Goal: Feedback & Contribution: Contribute content

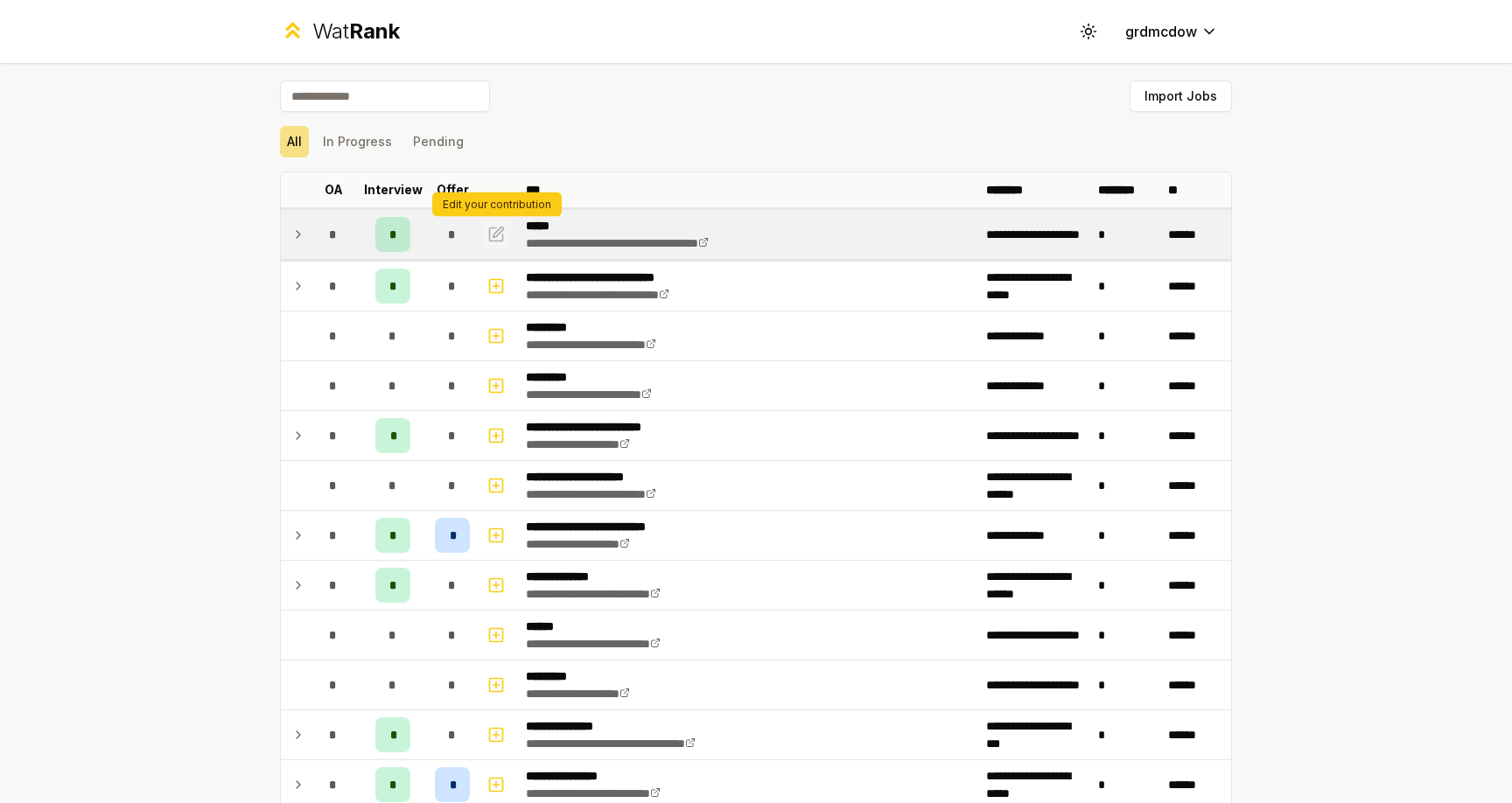
click at [497, 232] on icon "button" at bounding box center [498, 231] width 11 height 11
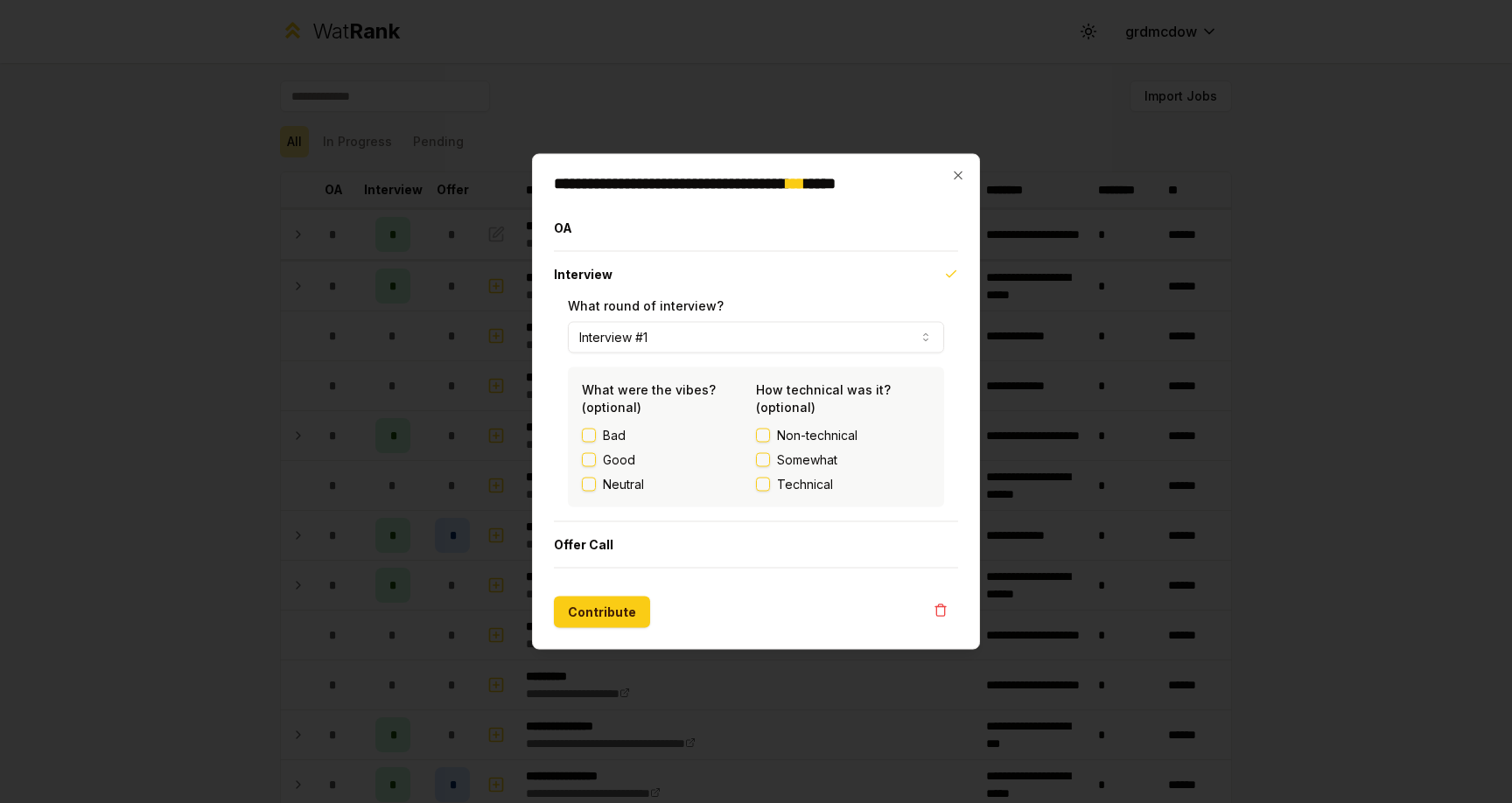
click at [681, 337] on button "Interview #1" at bounding box center [756, 338] width 376 height 32
click at [611, 618] on button "Contribute" at bounding box center [601, 612] width 97 height 32
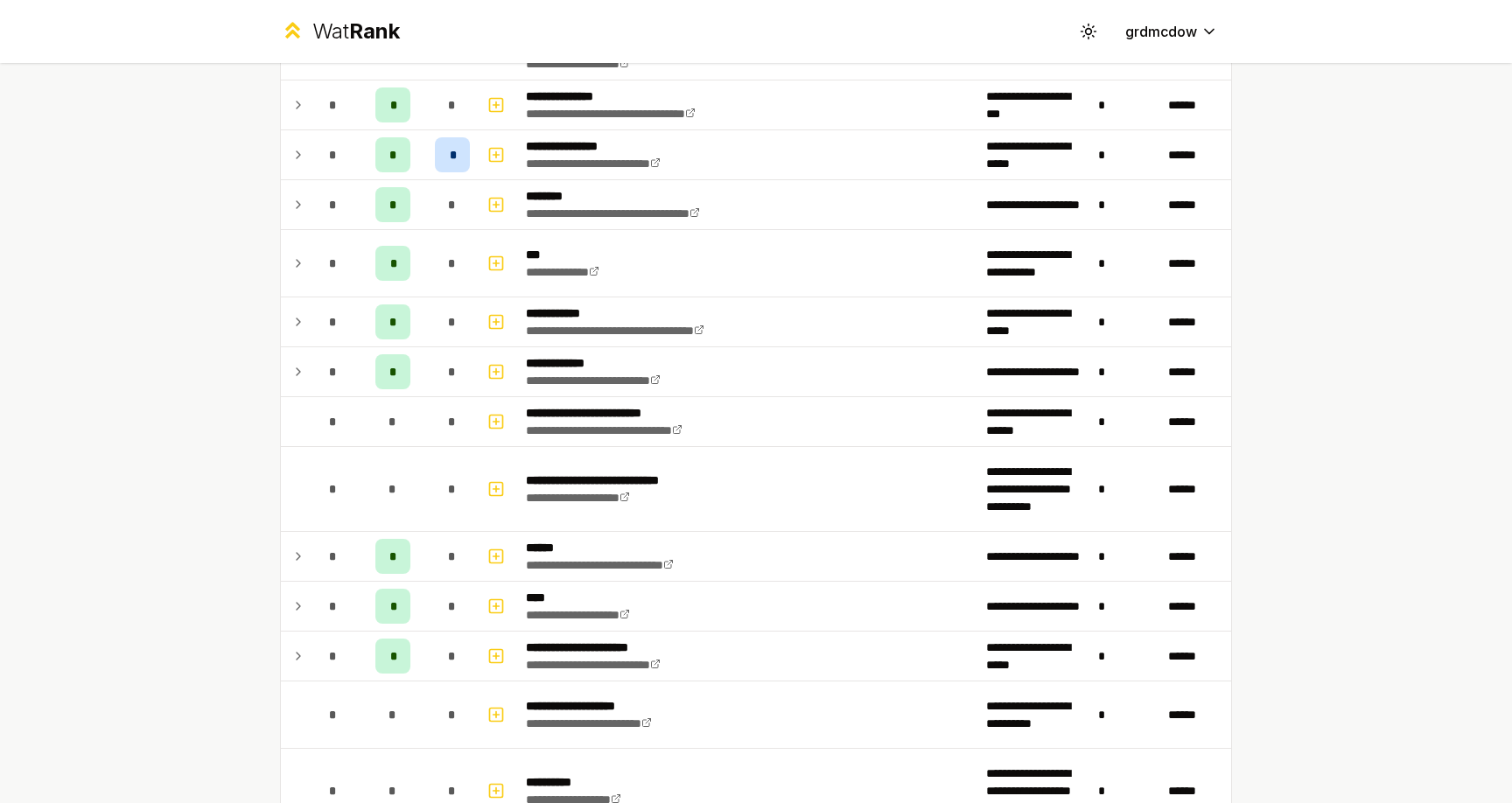
scroll to position [635, 0]
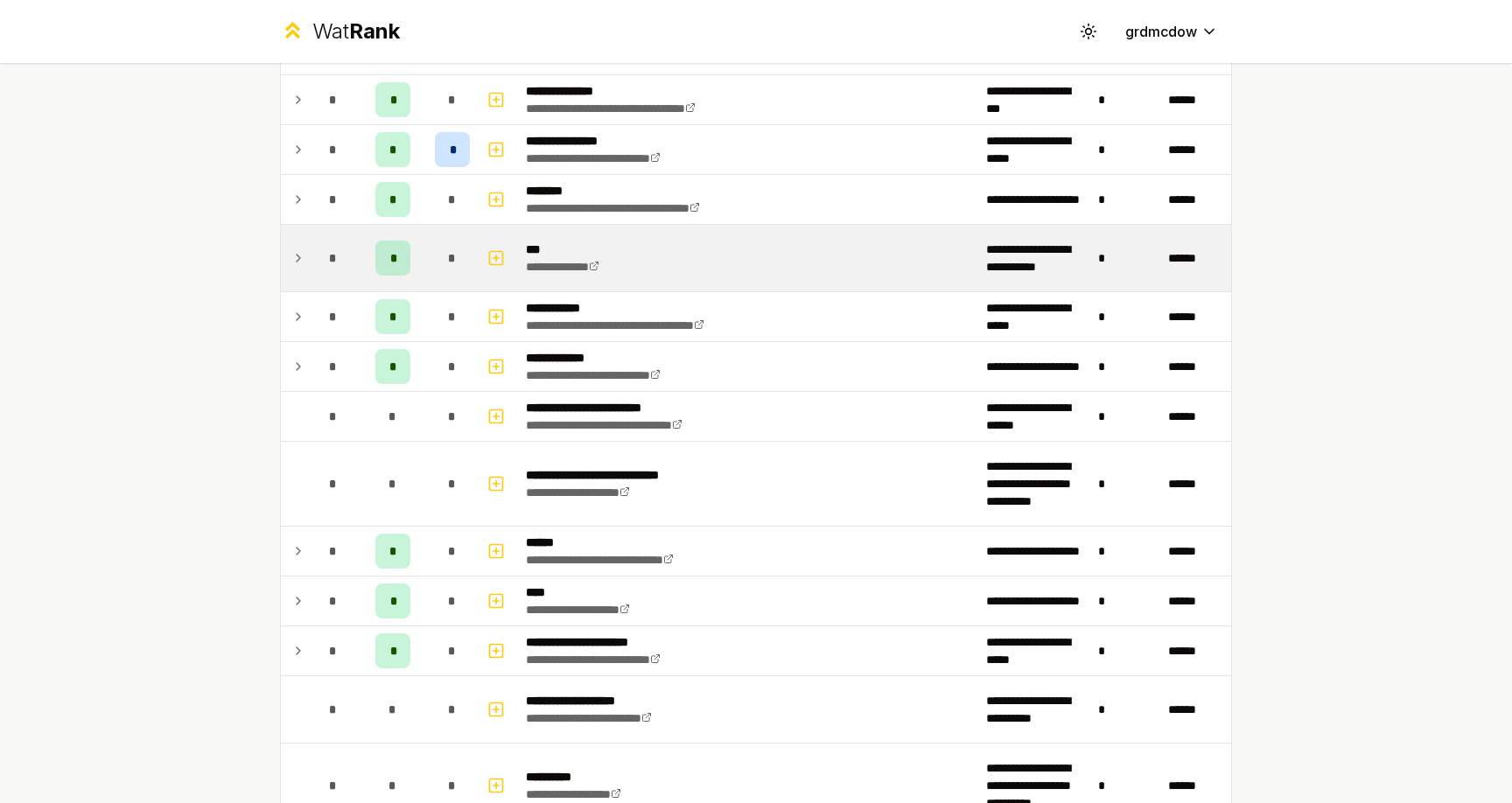
click at [398, 255] on div "*" at bounding box center [392, 257] width 35 height 35
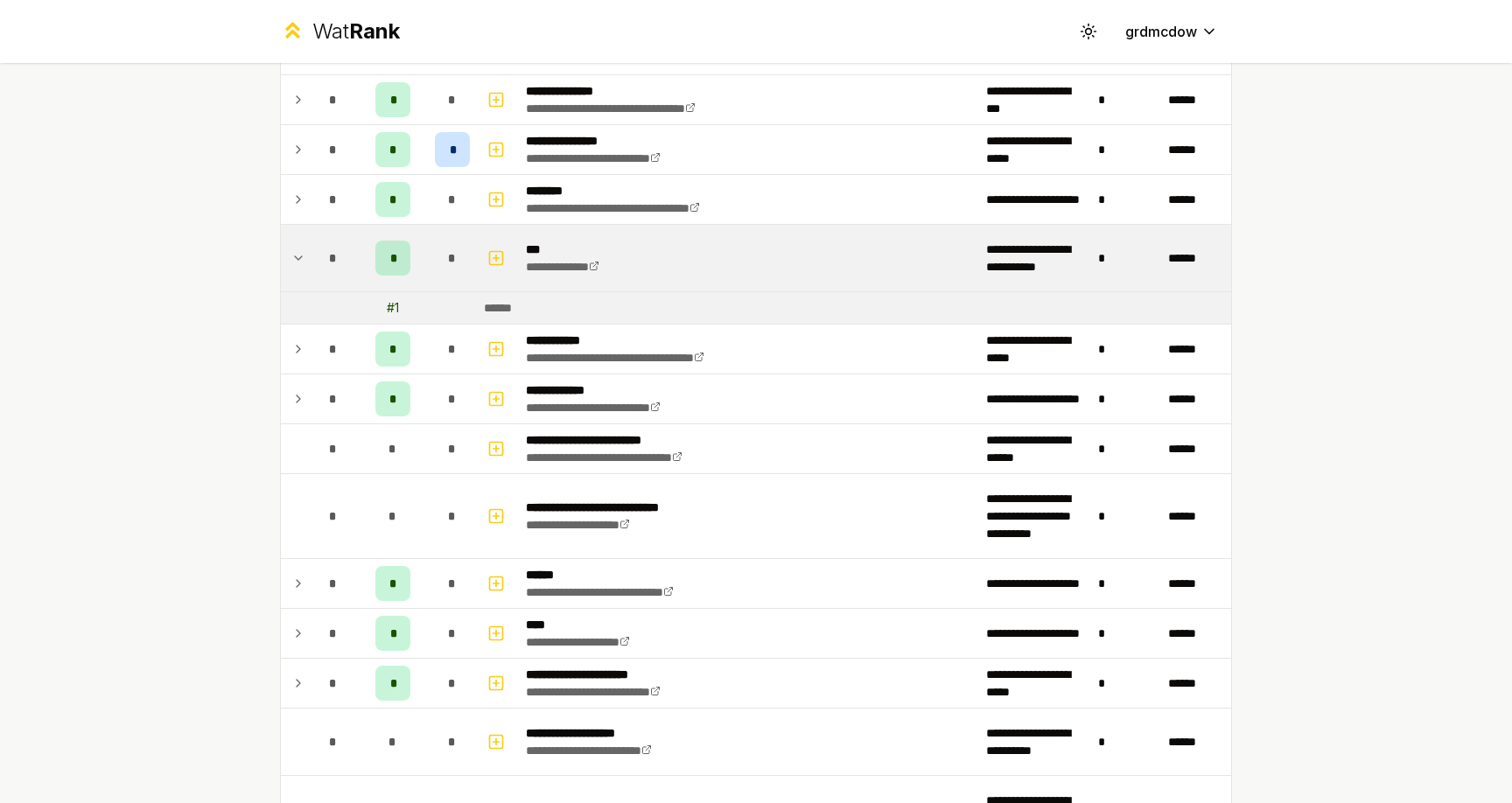
click at [308, 257] on tr "**********" at bounding box center [756, 259] width 950 height 67
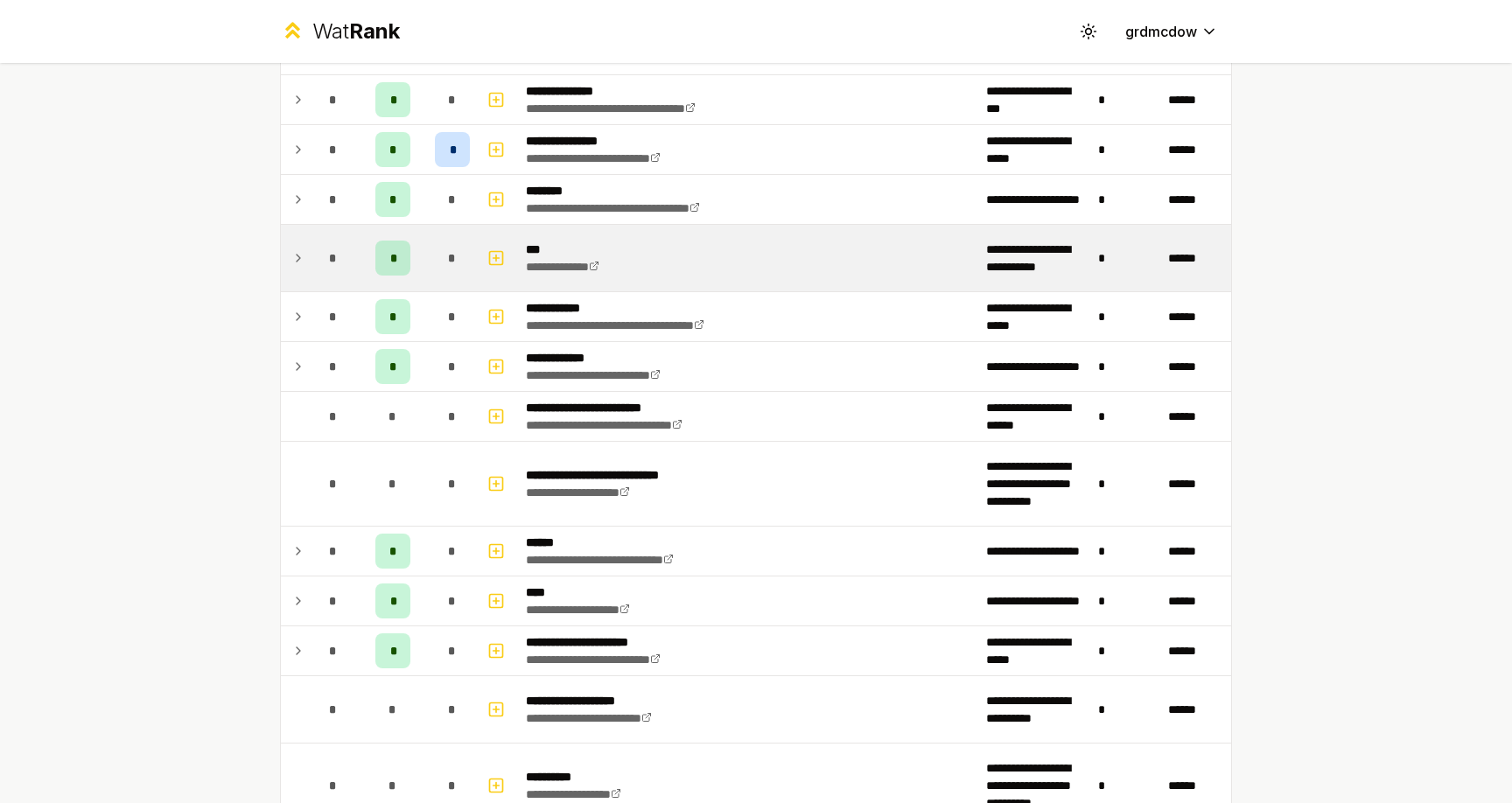
click at [308, 257] on td at bounding box center [295, 258] width 28 height 66
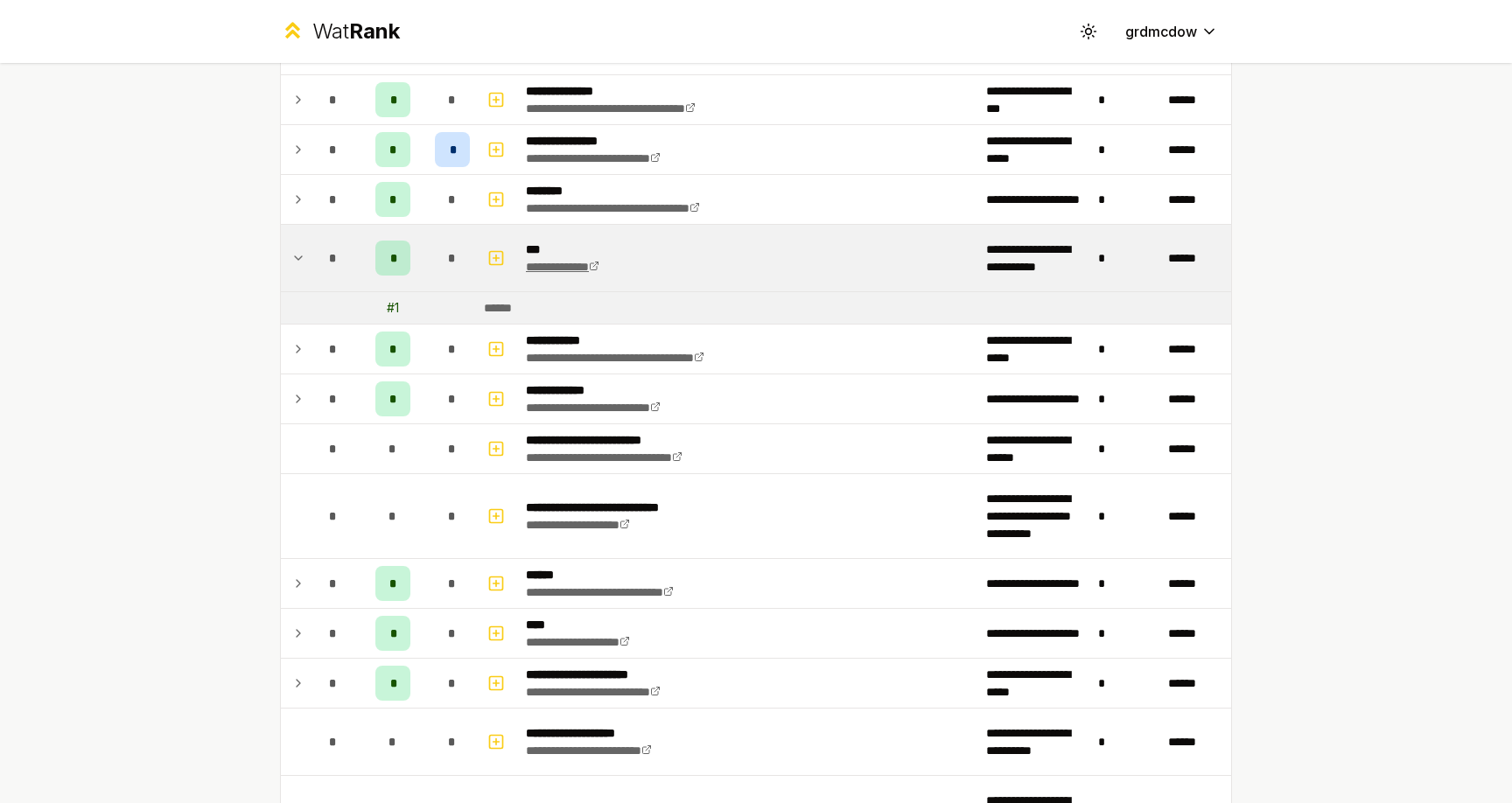
click at [534, 261] on link "**********" at bounding box center [562, 267] width 74 height 12
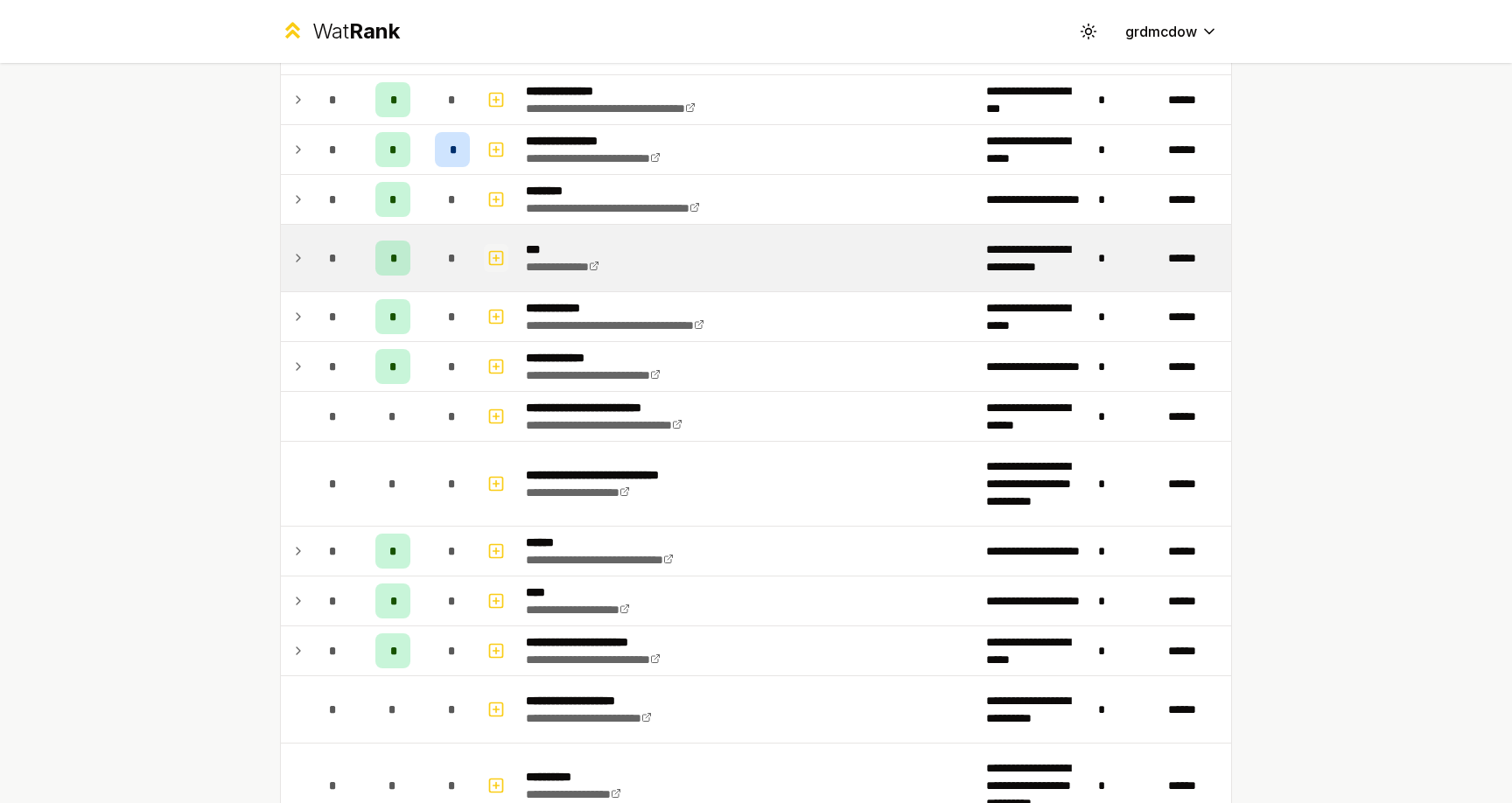
click at [505, 257] on button "button" at bounding box center [496, 258] width 25 height 28
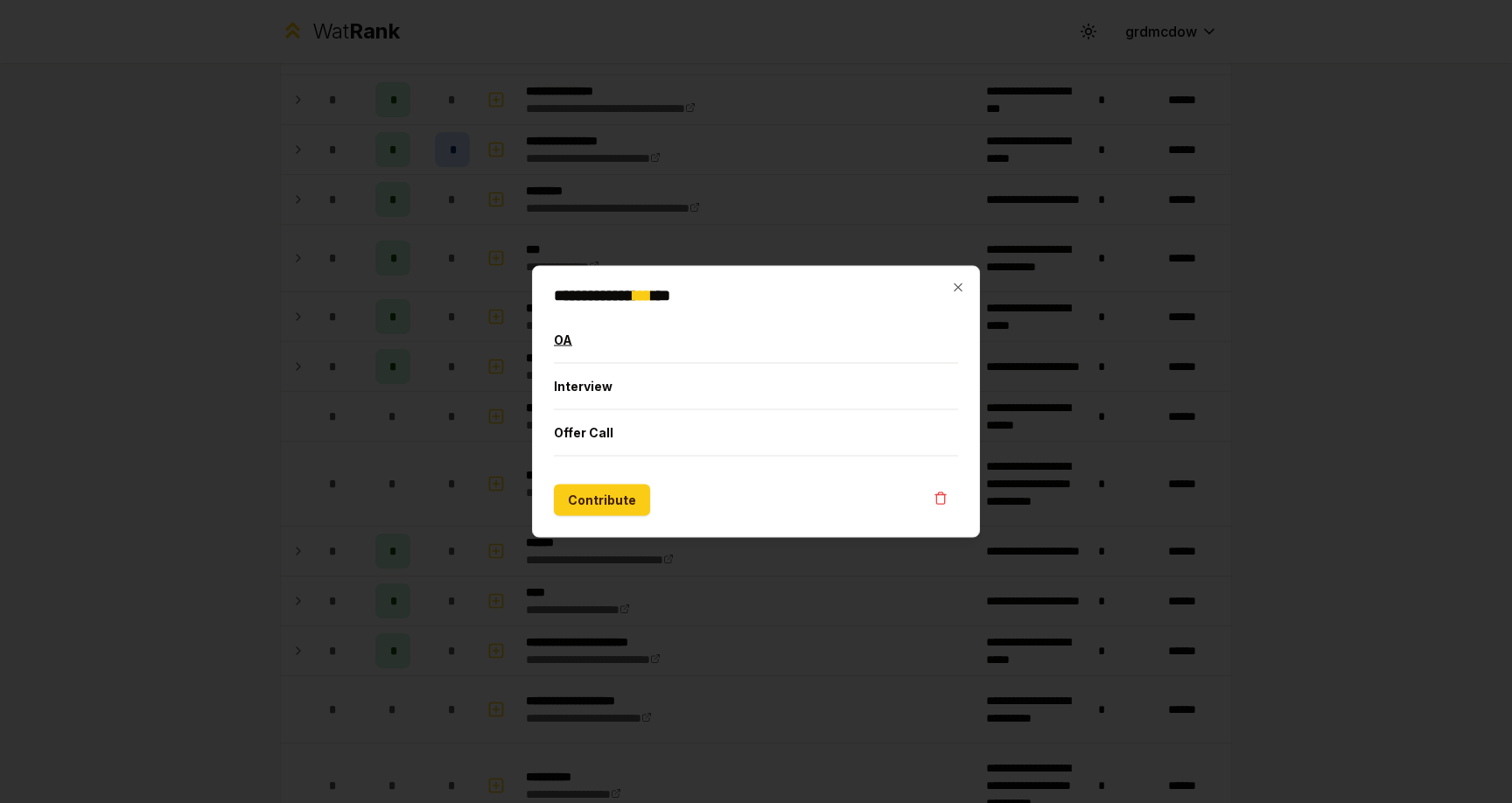
click at [568, 342] on button "OA" at bounding box center [756, 339] width 404 height 45
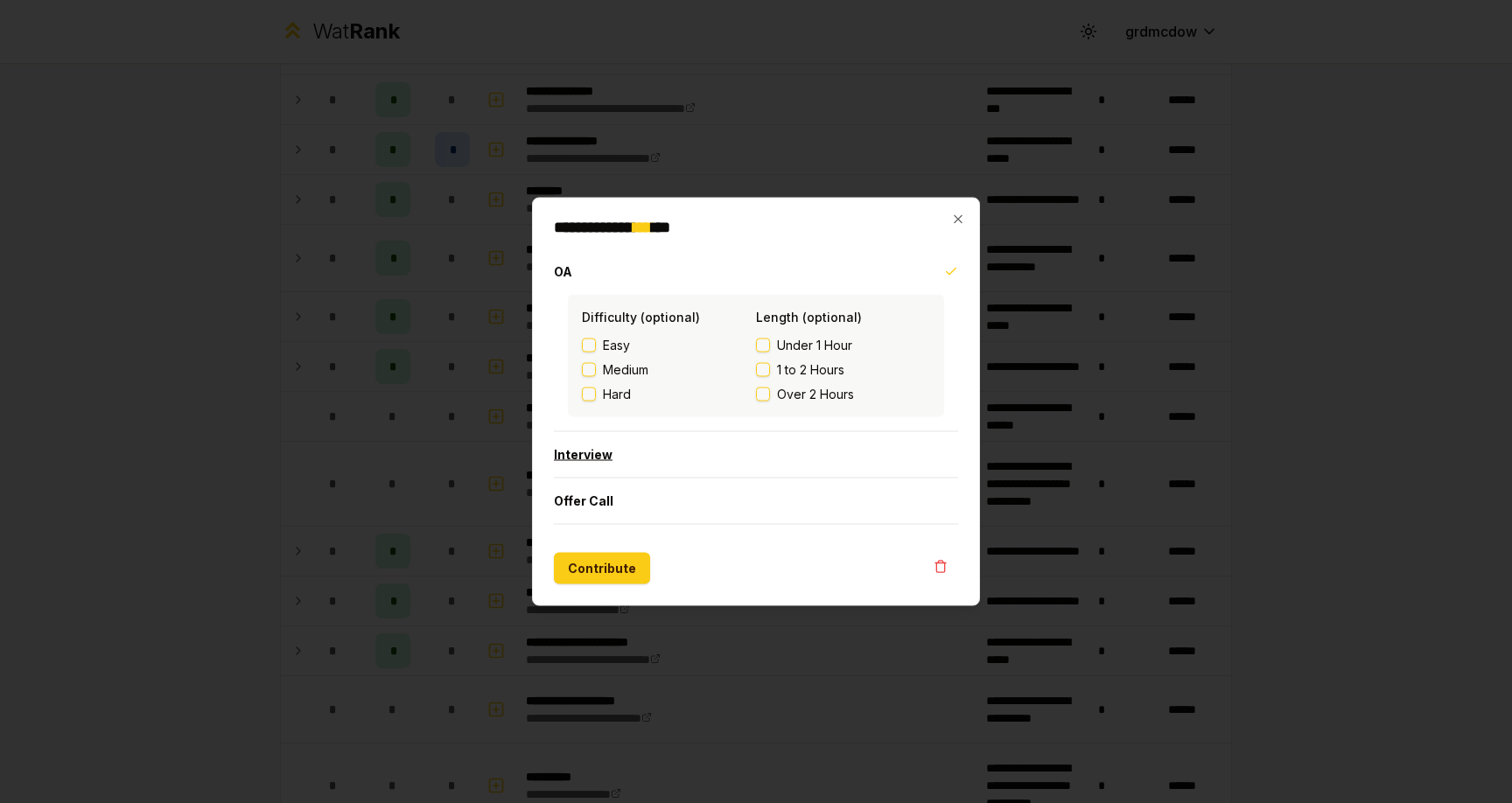
click at [599, 460] on button "Interview" at bounding box center [756, 454] width 404 height 45
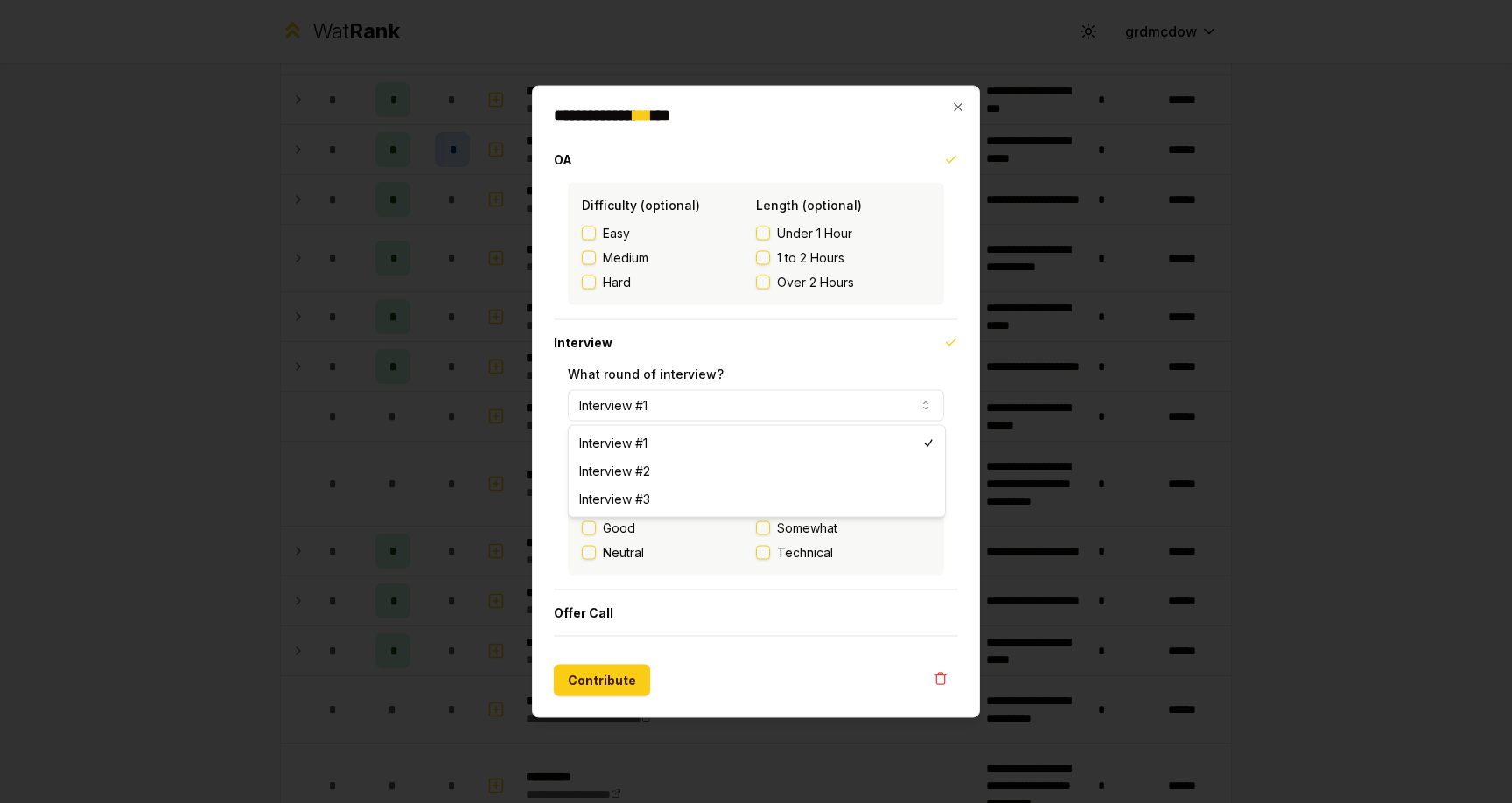
click at [607, 406] on button "Interview #1" at bounding box center [756, 406] width 376 height 32
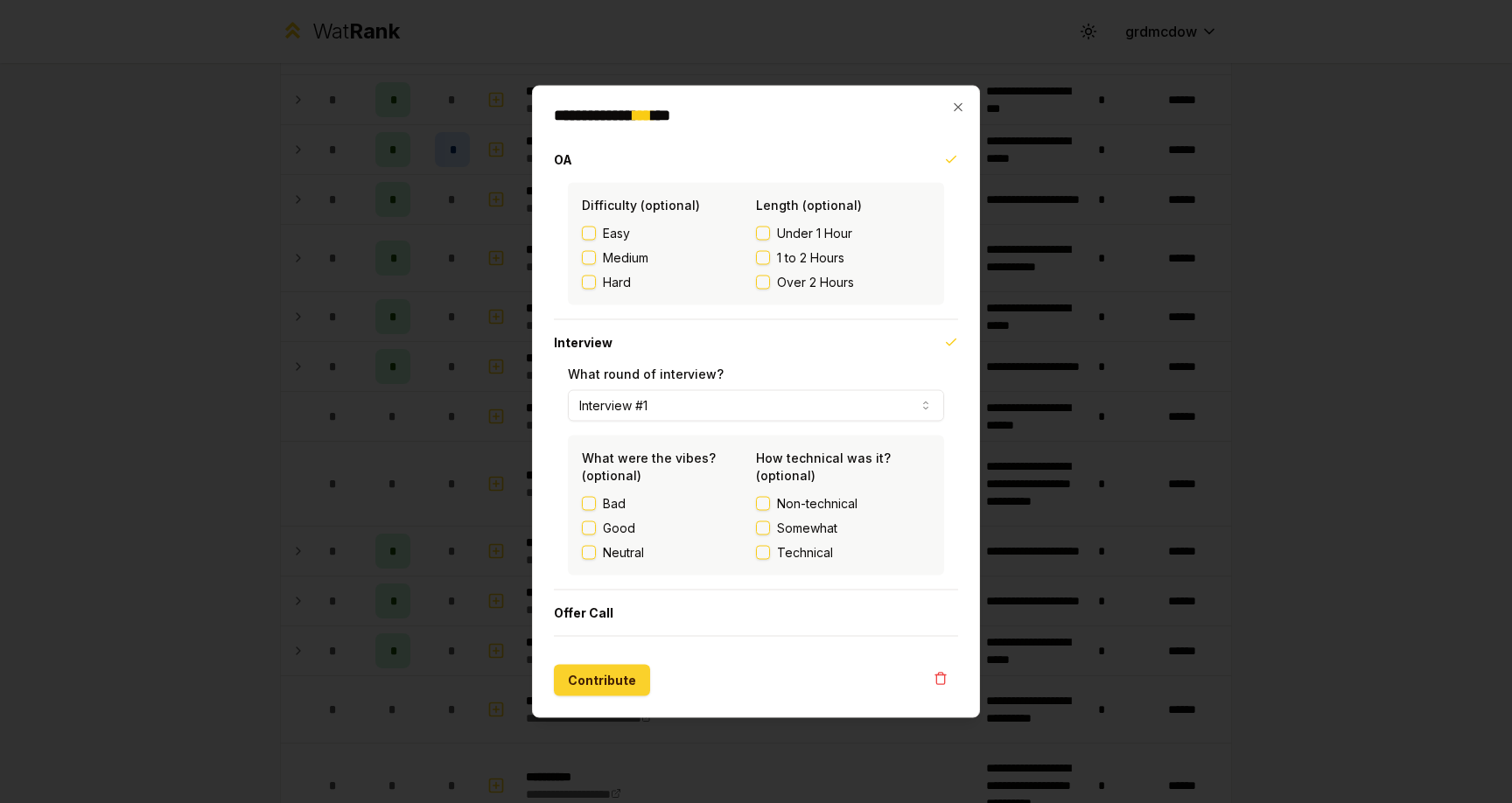
click at [610, 684] on button "Contribute" at bounding box center [601, 681] width 97 height 32
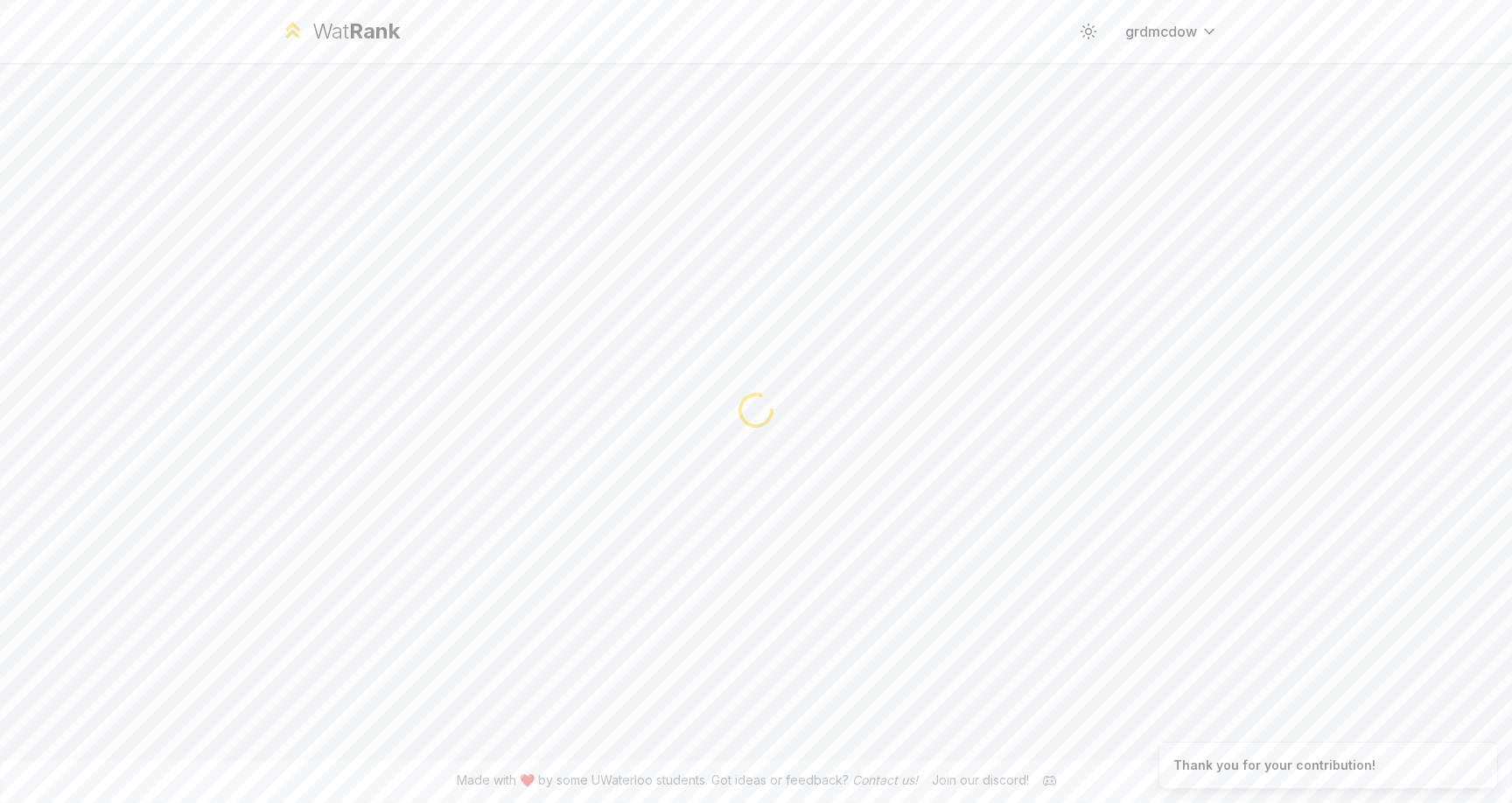
scroll to position [0, 0]
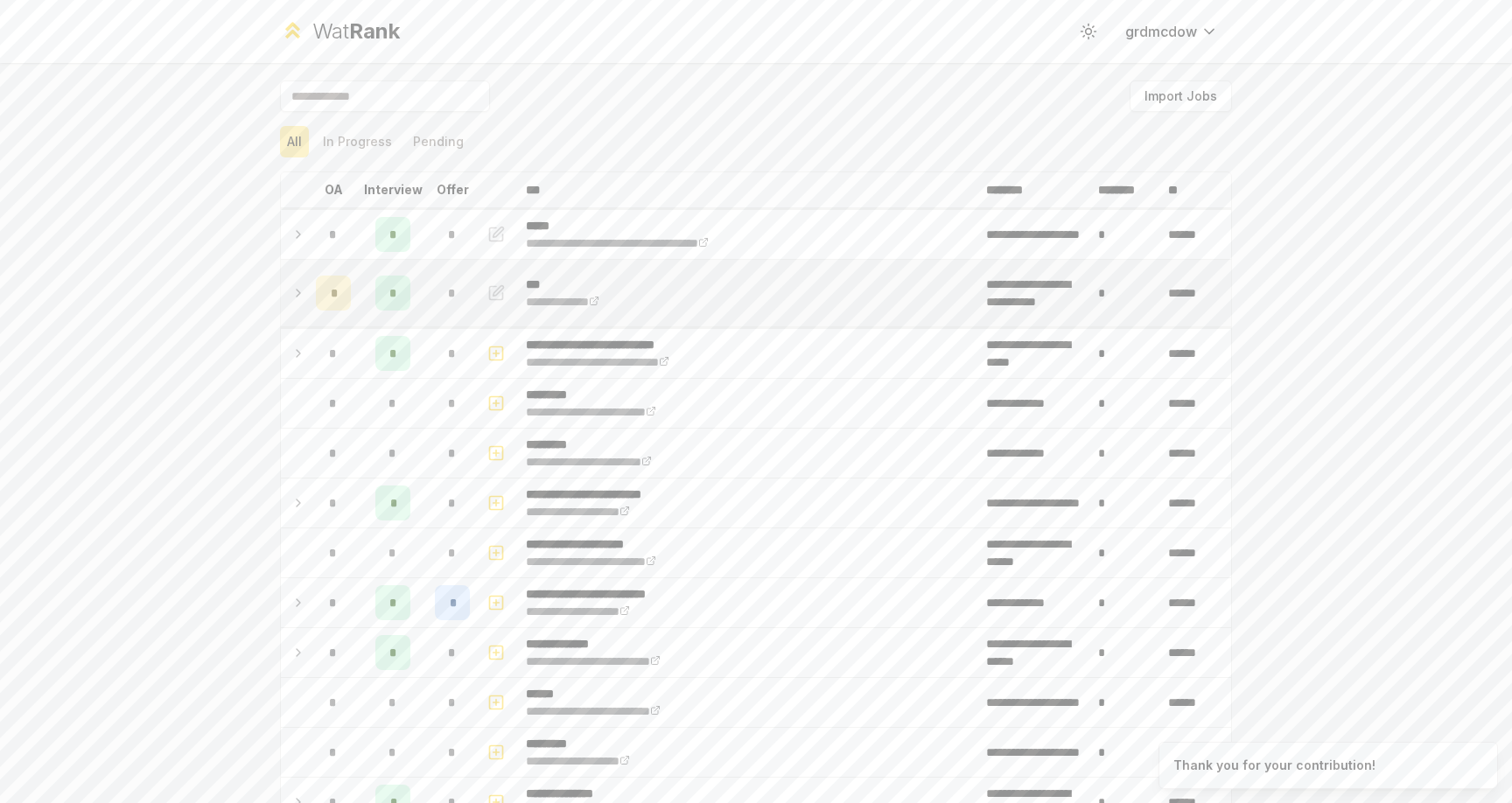
click at [297, 289] on icon at bounding box center [298, 293] width 14 height 21
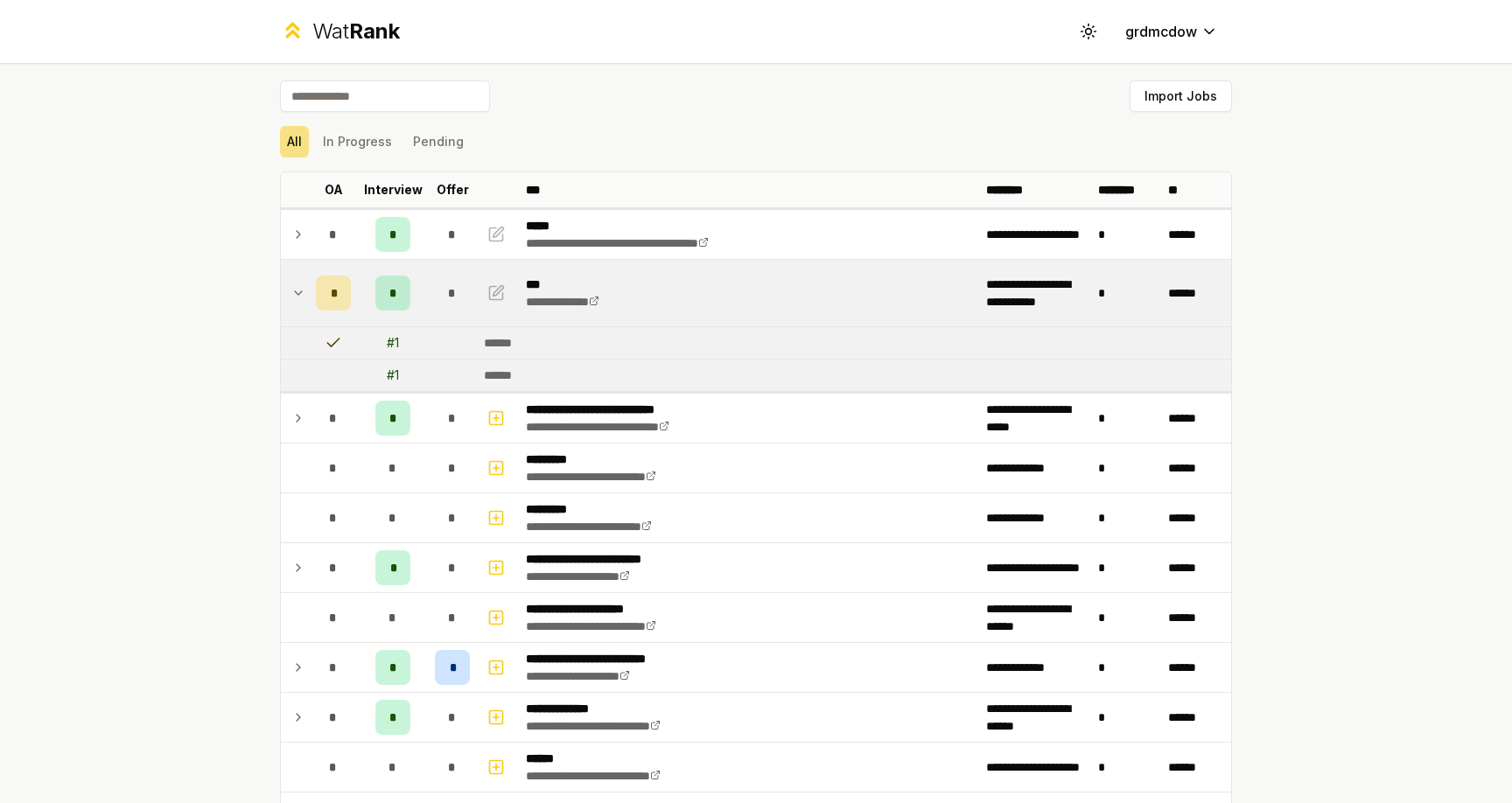
click at [337, 339] on icon at bounding box center [333, 342] width 12 height 8
click at [505, 291] on button "button" at bounding box center [496, 293] width 25 height 28
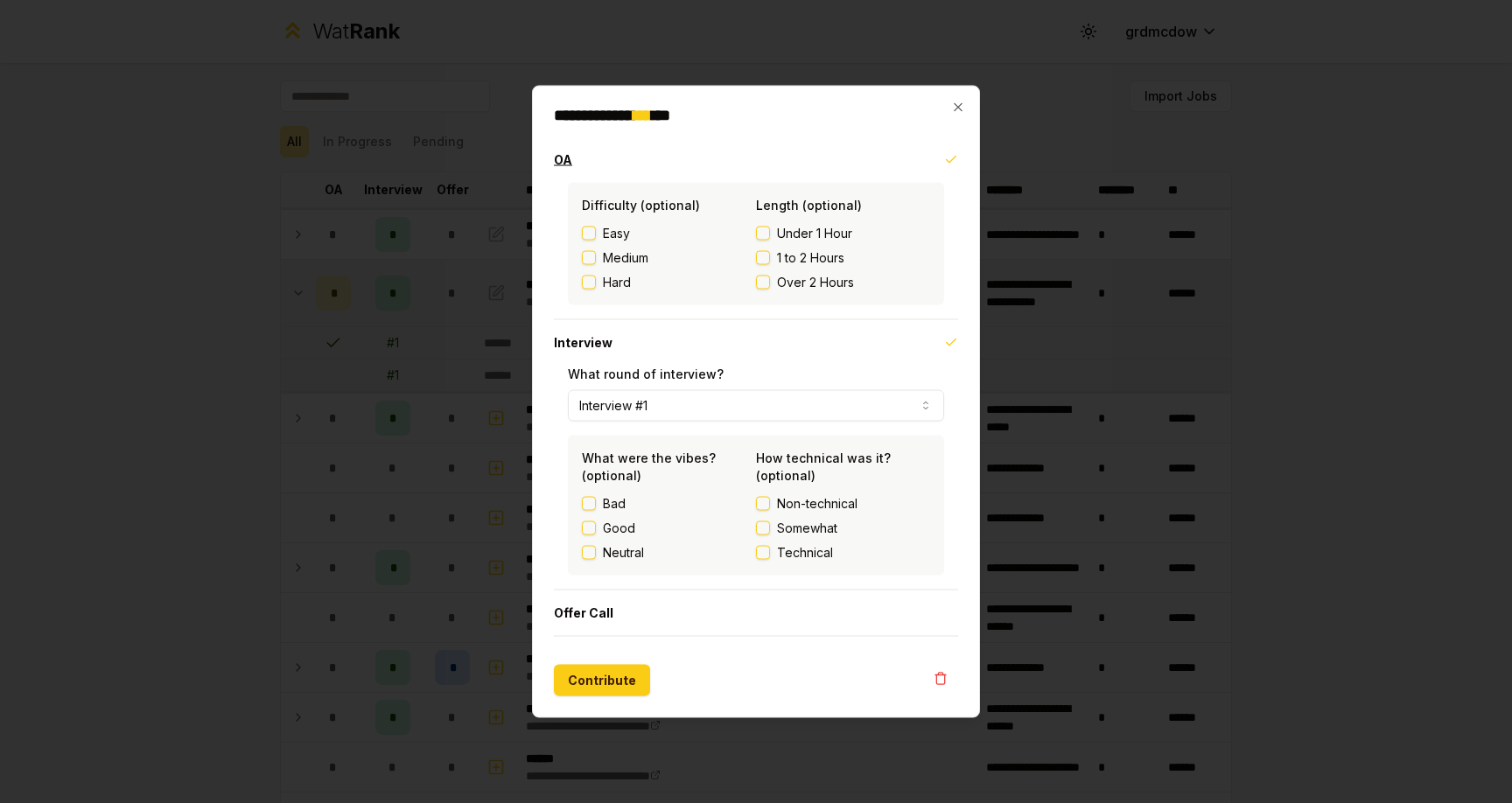
click at [954, 159] on icon "button" at bounding box center [951, 160] width 14 height 14
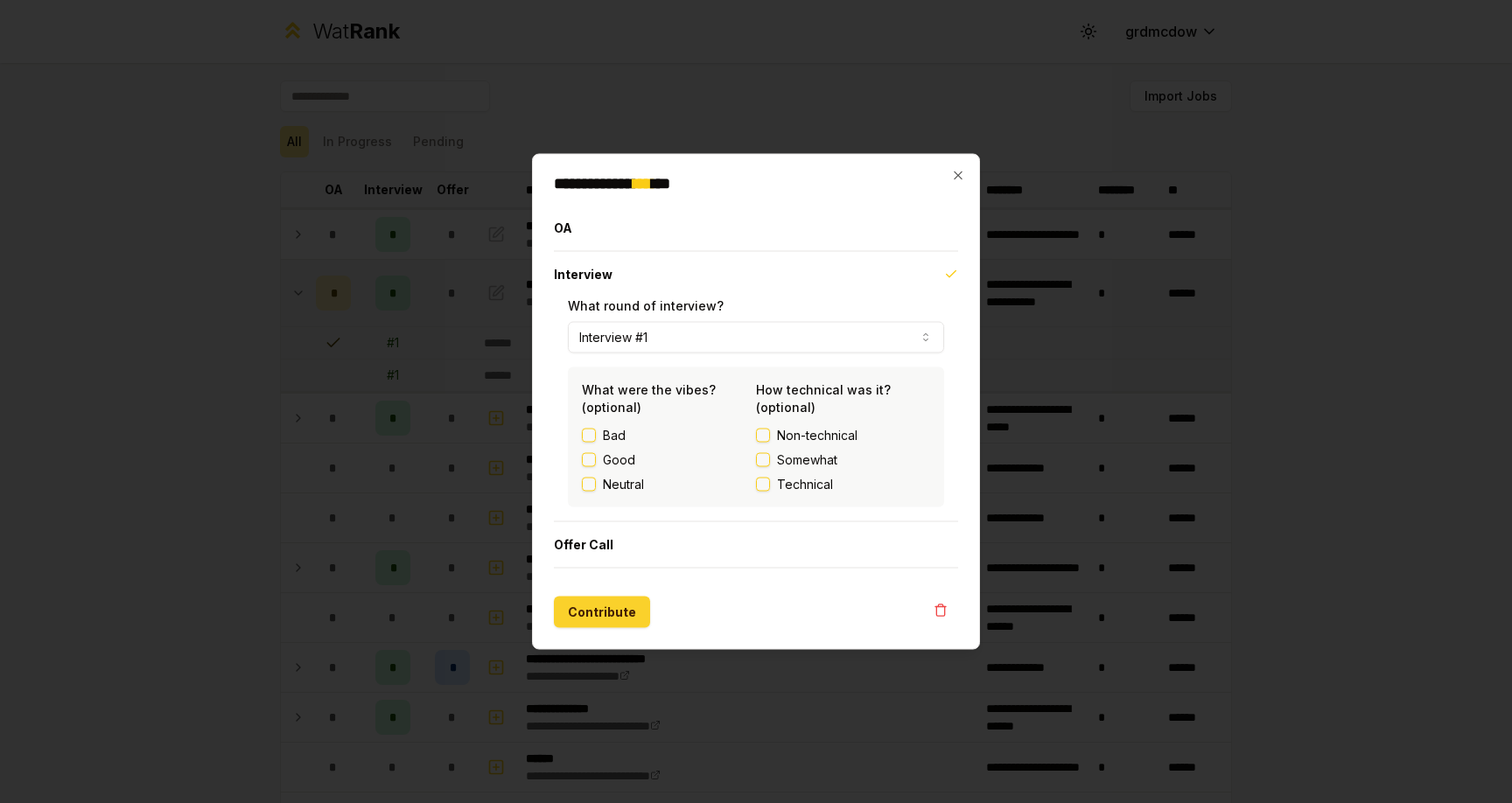
click at [611, 619] on button "Contribute" at bounding box center [601, 612] width 97 height 32
